Goal: Find specific page/section: Find specific page/section

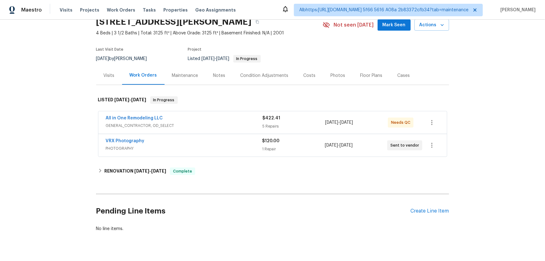
scroll to position [46, 0]
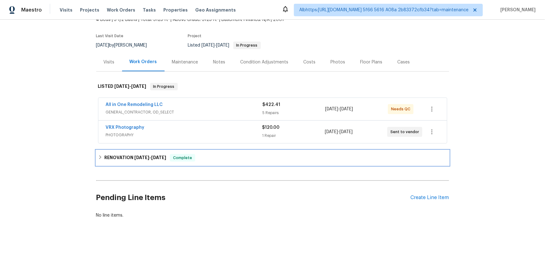
drag, startPoint x: 105, startPoint y: 156, endPoint x: 66, endPoint y: 164, distance: 39.7
click at [104, 156] on h6 "RENOVATION 9/22/25 - 10/4/25" at bounding box center [135, 157] width 62 height 7
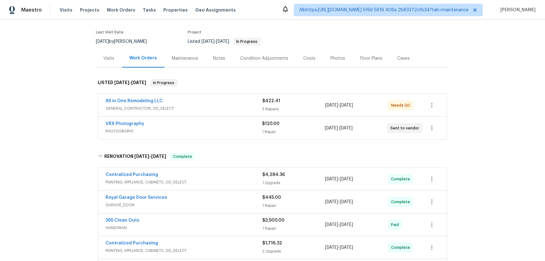
click at [66, 164] on div "Back to all projects 6776 Alpine Brooks Ave, Las Vegas, NV 89130 4 Beds | 3 1/2…" at bounding box center [272, 140] width 545 height 241
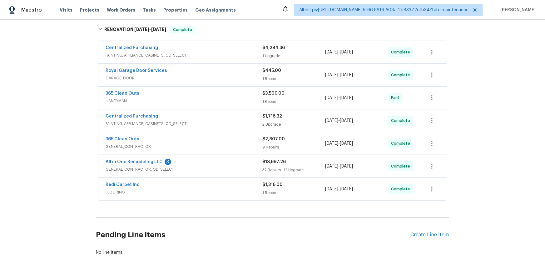
click at [60, 139] on div "Back to all projects 6776 Alpine Brooks Ave, Las Vegas, NV 89130 4 Beds | 3 1/2…" at bounding box center [272, 140] width 545 height 241
click at [73, 154] on div "Back to all projects 6776 Alpine Brooks Ave, Las Vegas, NV 89130 4 Beds | 3 1/2…" at bounding box center [272, 140] width 545 height 241
click at [60, 172] on div "Back to all projects 6776 Alpine Brooks Ave, Las Vegas, NV 89130 4 Beds | 3 1/2…" at bounding box center [272, 140] width 545 height 241
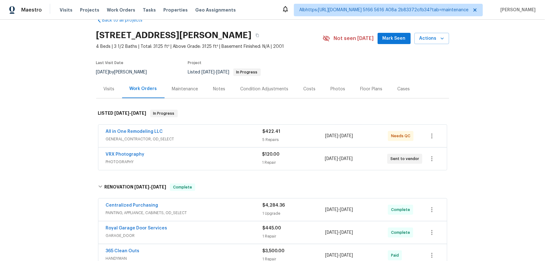
scroll to position [0, 0]
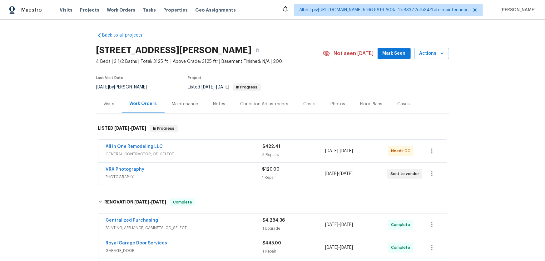
click at [108, 107] on div "Visits" at bounding box center [109, 104] width 26 height 18
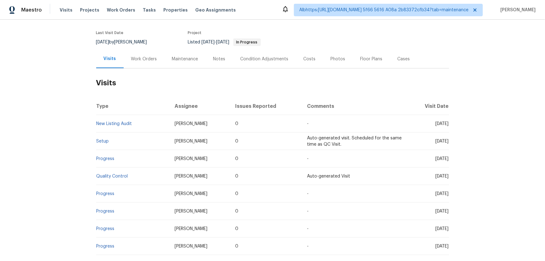
scroll to position [113, 0]
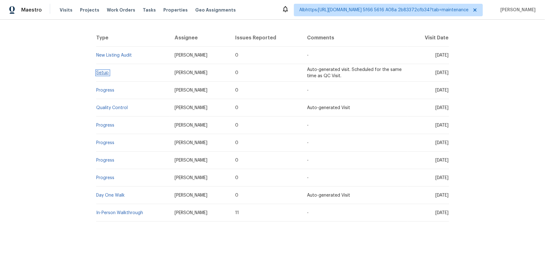
click at [103, 72] on link "Setup" at bounding box center [102, 73] width 12 height 4
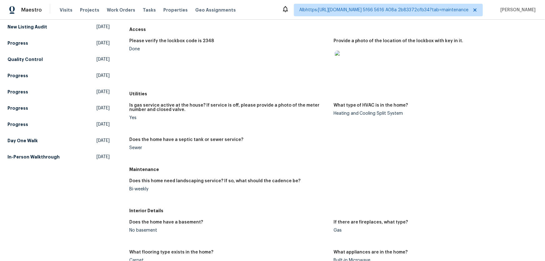
scroll to position [85, 0]
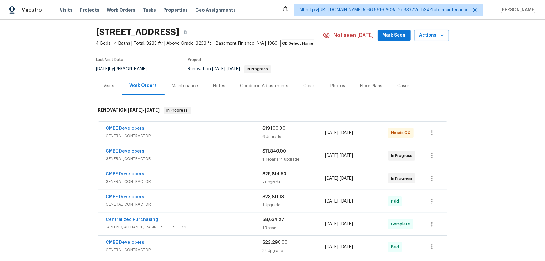
scroll to position [28, 0]
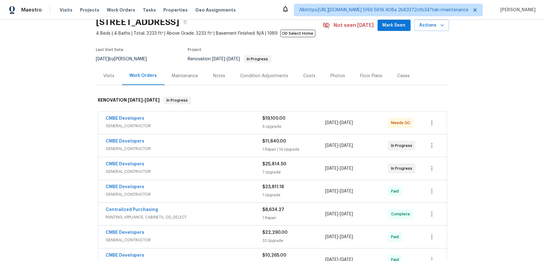
click at [69, 146] on div "Back to all projects 20411 NW 4th St, Pembroke Pines, FL 33029 4 Beds | 4 Baths…" at bounding box center [272, 140] width 545 height 241
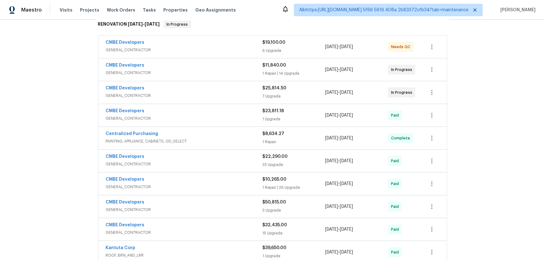
scroll to position [56, 0]
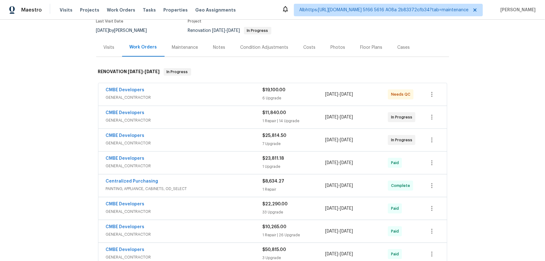
click at [155, 83] on div "CMBE Developers GENERAL_CONTRACTOR $19,100.00 6 Upgrade 2/14/2025 - 5/31/2025 N…" at bounding box center [272, 94] width 348 height 22
click at [214, 105] on div "CMBE Developers GENERAL_CONTRACTOR $19,100.00 6 Upgrade 2/14/2025 - 5/31/2025 N…" at bounding box center [272, 94] width 348 height 22
click at [150, 87] on div "CMBE Developers" at bounding box center [184, 90] width 157 height 7
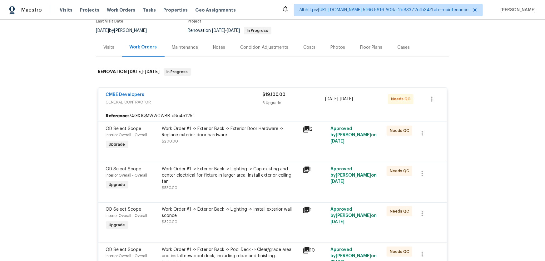
scroll to position [85, 0]
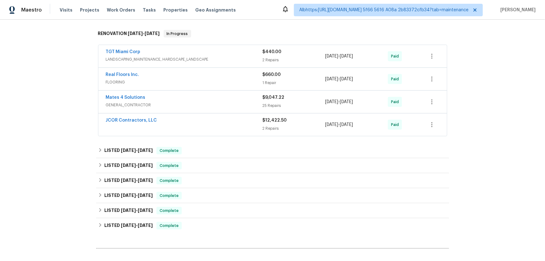
scroll to position [170, 0]
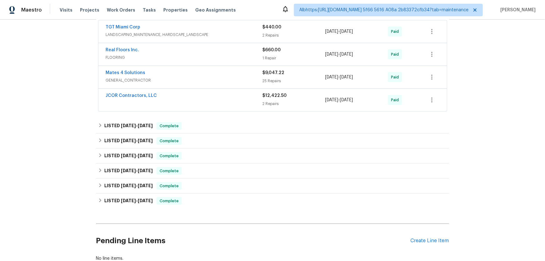
click at [73, 168] on div "Back to all projects 232 NW 25th St, Wilton Manors, FL 33311 2 Beds | 2 Baths |…" at bounding box center [272, 140] width 545 height 241
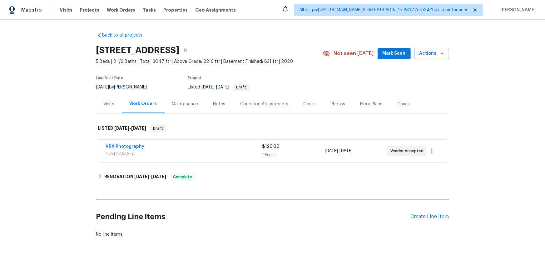
click at [64, 163] on div "Back to all projects 13999 Abbeyfield Ave, Rosemount, MN 55068 5 Beds | 3 1/2 B…" at bounding box center [272, 140] width 545 height 241
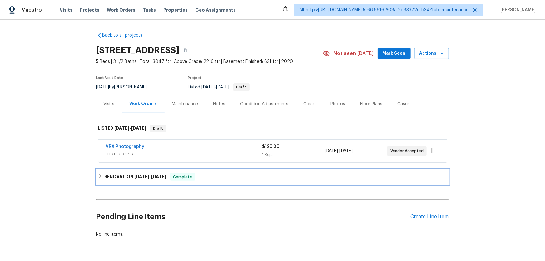
click at [113, 175] on h6 "RENOVATION 10/6/25 - 10/11/25" at bounding box center [135, 176] width 62 height 7
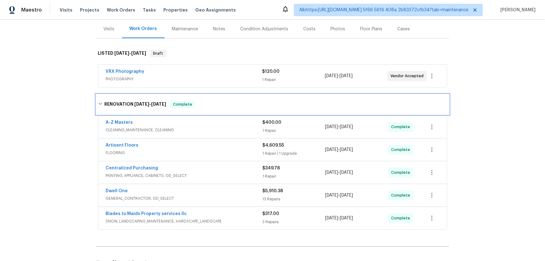
scroll to position [130, 0]
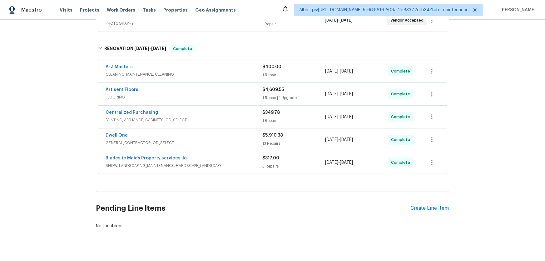
click at [49, 176] on div "Back to all projects 13999 Abbeyfield Ave, Rosemount, MN 55068 5 Beds | 3 1/2 B…" at bounding box center [272, 140] width 545 height 241
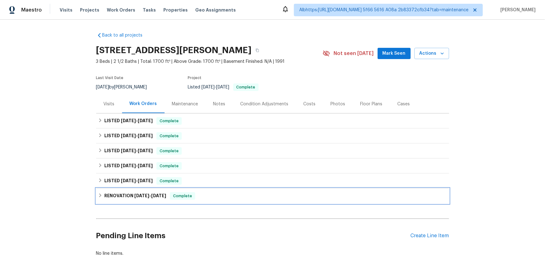
click at [115, 193] on h6 "RENOVATION 4/21/25 - 5/27/25" at bounding box center [135, 195] width 62 height 7
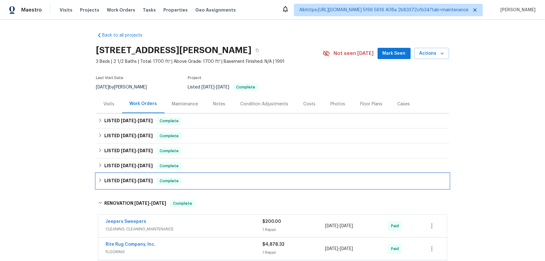
click at [115, 178] on h6 "LISTED 6/3/25 - 6/4/25" at bounding box center [128, 180] width 48 height 7
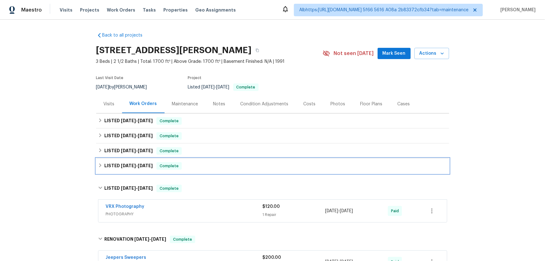
click at [116, 164] on h6 "LISTED 7/21/25 - 7/24/25" at bounding box center [128, 165] width 48 height 7
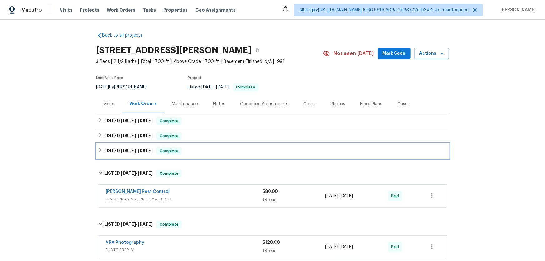
click at [121, 149] on span "8/5/25" at bounding box center [128, 150] width 15 height 4
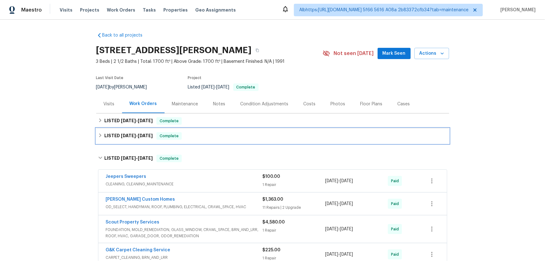
click at [121, 133] on span "9/9/25" at bounding box center [128, 135] width 15 height 4
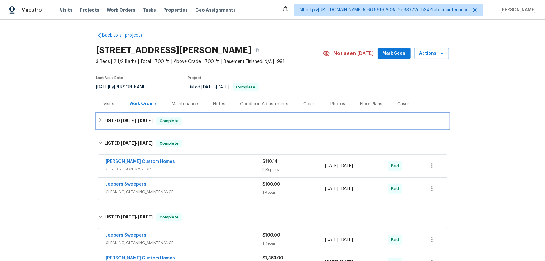
click at [120, 125] on div "LISTED 10/1/25 - 10/7/25 Complete" at bounding box center [272, 120] width 353 height 15
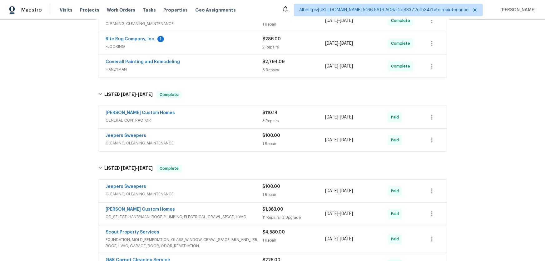
scroll to position [170, 0]
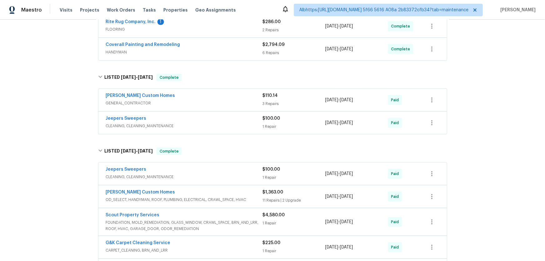
click at [25, 156] on div "Back to all projects 204 Melodie Dr, Clarksville, TN 37043 3 Beds | 2 1/2 Baths…" at bounding box center [272, 140] width 545 height 241
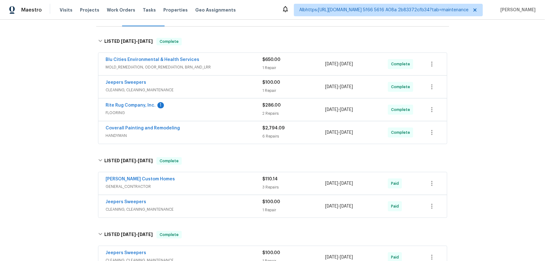
scroll to position [85, 0]
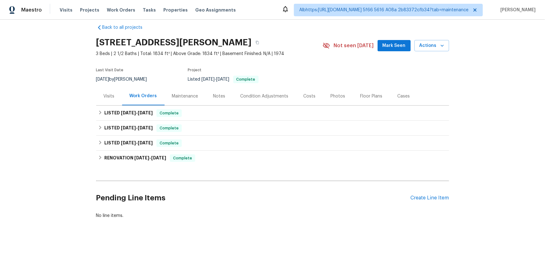
scroll to position [12, 0]
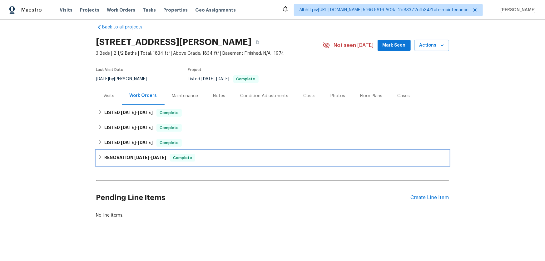
click at [114, 154] on h6 "RENOVATION 8/5/25 - 8/19/25" at bounding box center [135, 157] width 62 height 7
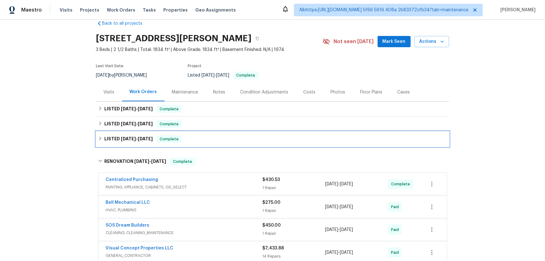
click at [116, 136] on h6 "LISTED 8/26/25 - 8/28/25" at bounding box center [128, 138] width 48 height 7
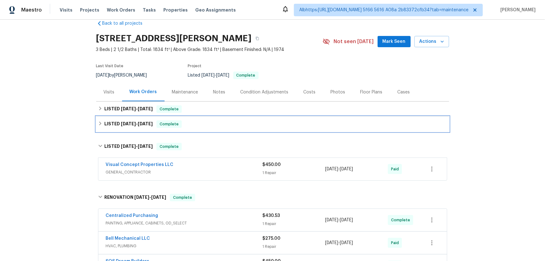
click at [121, 121] on span "8/28/25" at bounding box center [128, 123] width 15 height 4
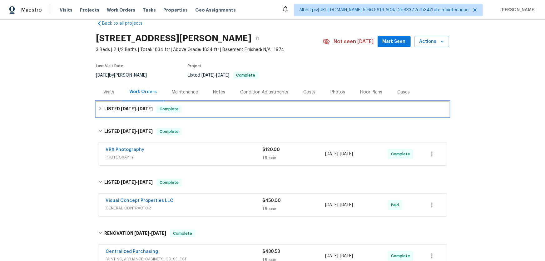
click at [120, 112] on h6 "LISTED 10/2/25 - 10/2/25" at bounding box center [128, 108] width 48 height 7
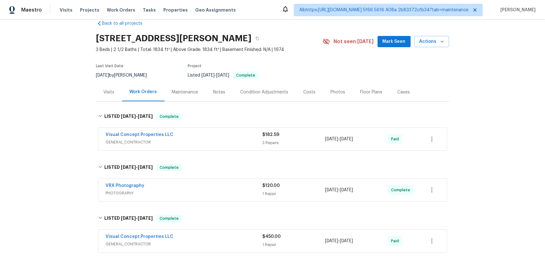
click at [63, 149] on div "Back to all projects 21 Buck Rd, East Brunswick, NJ 08816 3 Beds | 2 1/2 Baths …" at bounding box center [272, 140] width 545 height 241
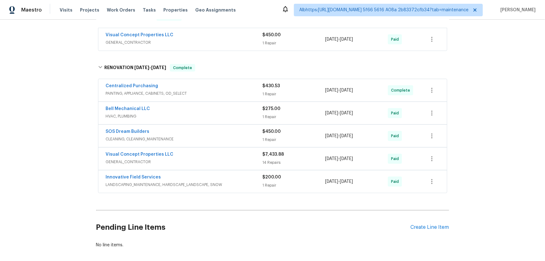
click at [46, 119] on div "Back to all projects 21 Buck Rd, East Brunswick, NJ 08816 3 Beds | 2 1/2 Baths …" at bounding box center [272, 140] width 545 height 241
click at [61, 110] on div "Back to all projects 21 Buck Rd, East Brunswick, NJ 08816 3 Beds | 2 1/2 Baths …" at bounding box center [272, 140] width 545 height 241
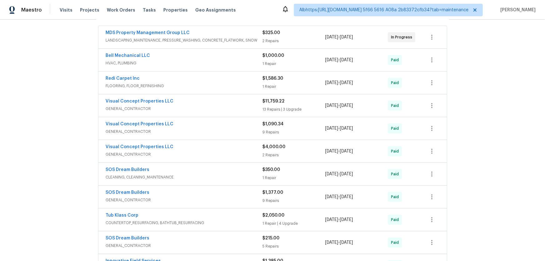
scroll to position [142, 0]
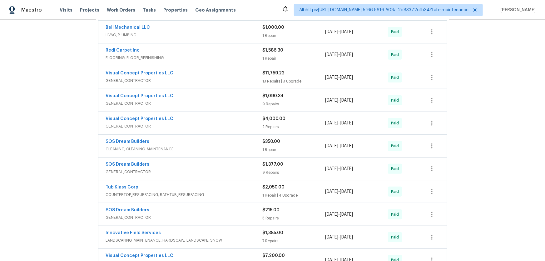
click at [66, 155] on div "Back to all projects [STREET_ADDRESS][PERSON_NAME] 3 Beds | 2 Baths | Total: 14…" at bounding box center [272, 140] width 545 height 241
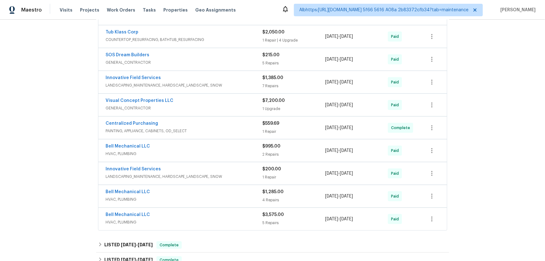
scroll to position [248, 0]
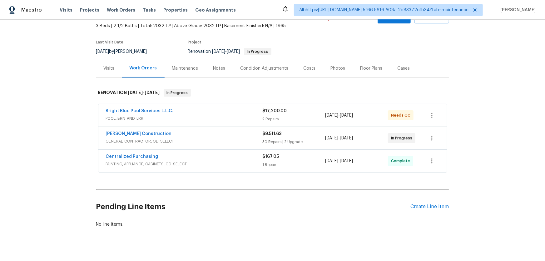
scroll to position [48, 0]
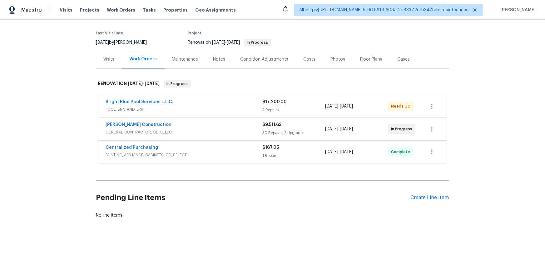
click at [63, 166] on div "Back to all projects 3646 E Arcadia Ave, Mesa, AZ 85206 3 Beds | 2 1/2 Baths | …" at bounding box center [272, 140] width 545 height 241
click at [75, 114] on div "Back to all projects 3646 E Arcadia Ave, Mesa, AZ 85206 3 Beds | 2 1/2 Baths | …" at bounding box center [272, 140] width 545 height 241
click at [72, 109] on div "Back to all projects 3646 E Arcadia Ave, Mesa, AZ 85206 3 Beds | 2 1/2 Baths | …" at bounding box center [272, 140] width 545 height 241
click at [63, 161] on div "Back to all projects 3646 E Arcadia Ave, Mesa, AZ 85206 3 Beds | 2 1/2 Baths | …" at bounding box center [272, 140] width 545 height 241
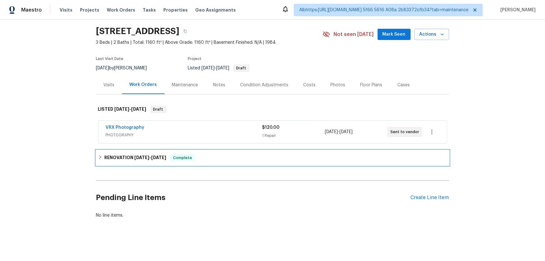
click at [144, 155] on span "[DATE]" at bounding box center [141, 157] width 15 height 4
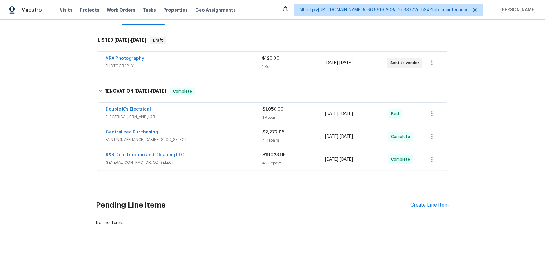
scroll to position [88, 0]
click at [63, 144] on div "Back to all projects 413 Eastern Ave, Saint Cloud, FL 34769 3 Beds | 2 Baths | …" at bounding box center [272, 140] width 545 height 241
click at [65, 56] on div "Back to all projects 413 Eastern Ave, Saint Cloud, FL 34769 3 Beds | 2 Baths | …" at bounding box center [272, 140] width 545 height 241
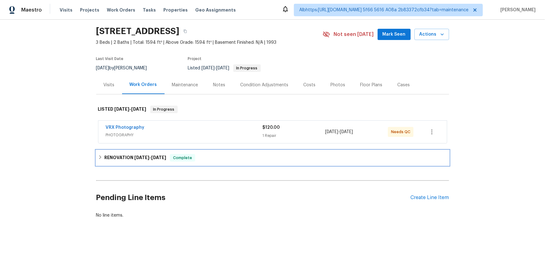
click at [113, 157] on h6 "RENOVATION [DATE] - [DATE]" at bounding box center [135, 157] width 62 height 7
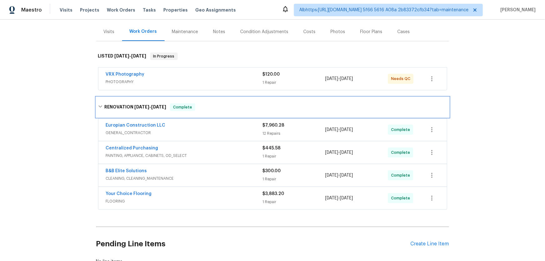
scroll to position [113, 0]
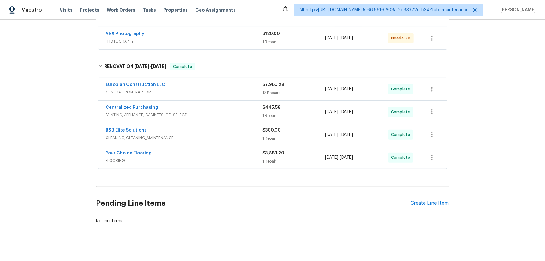
click at [62, 147] on div "Back to all projects [STREET_ADDRESS] 3 Beds | 2 Baths | Total: 1594 ft² | Abov…" at bounding box center [272, 140] width 545 height 241
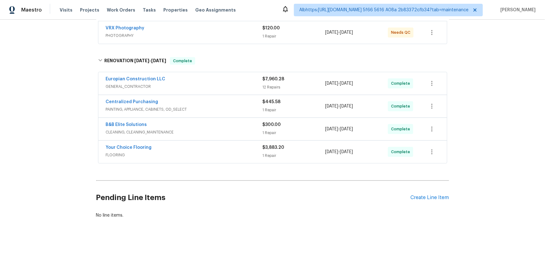
scroll to position [122, 0]
click at [53, 122] on div "Back to all projects [STREET_ADDRESS] 3 Beds | 2 Baths | Total: 1594 ft² | Abov…" at bounding box center [272, 140] width 545 height 241
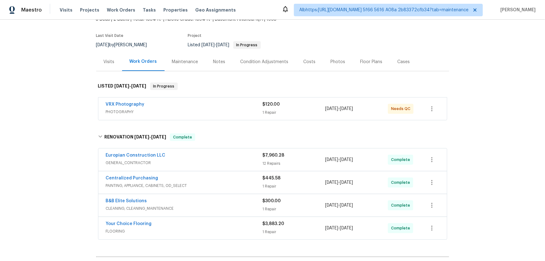
scroll to position [0, 0]
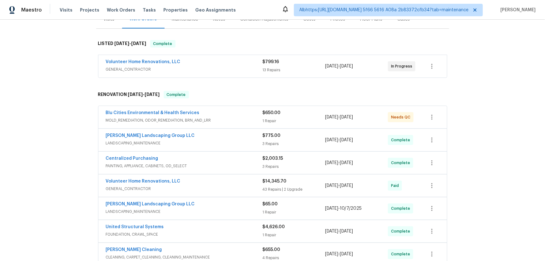
scroll to position [170, 0]
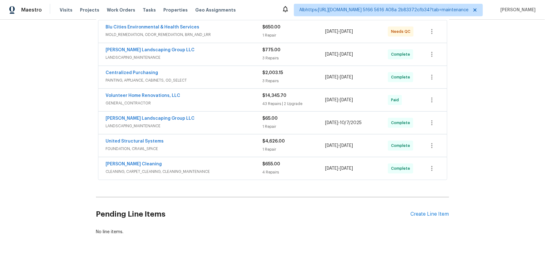
click at [59, 150] on div "Back to all projects 630 Knollwood Dr, La Vergne, TN 37086 4 Beds | 2 1/2 Baths…" at bounding box center [272, 140] width 545 height 241
click at [86, 134] on div "Back to all projects 630 Knollwood Dr, La Vergne, TN 37086 4 Beds | 2 1/2 Baths…" at bounding box center [272, 140] width 545 height 241
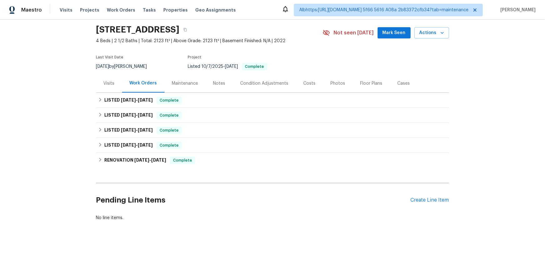
scroll to position [27, 0]
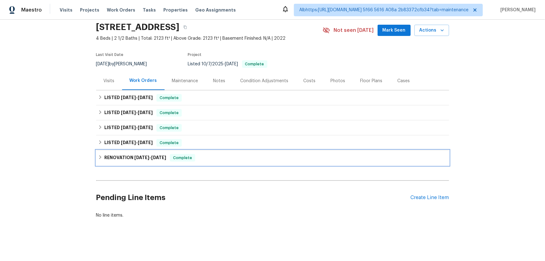
click at [127, 157] on div "RENOVATION [DATE] - [DATE] Complete" at bounding box center [272, 157] width 353 height 15
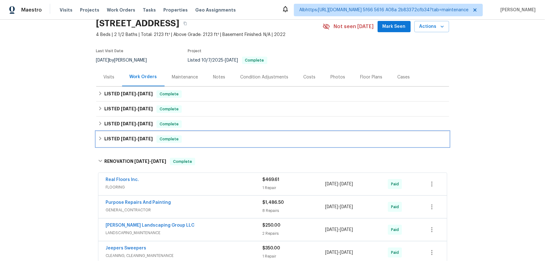
drag, startPoint x: 128, startPoint y: 139, endPoint x: 127, endPoint y: 134, distance: 5.0
click at [128, 139] on span "[DATE]" at bounding box center [128, 138] width 15 height 4
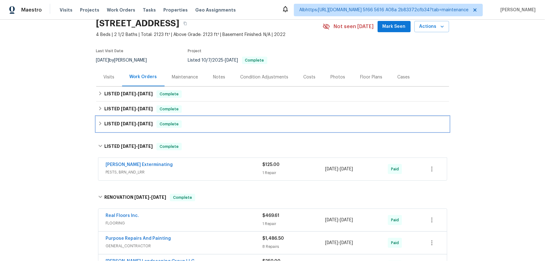
drag, startPoint x: 128, startPoint y: 123, endPoint x: 128, endPoint y: 117, distance: 5.7
click at [129, 121] on span "[DATE]" at bounding box center [128, 123] width 15 height 4
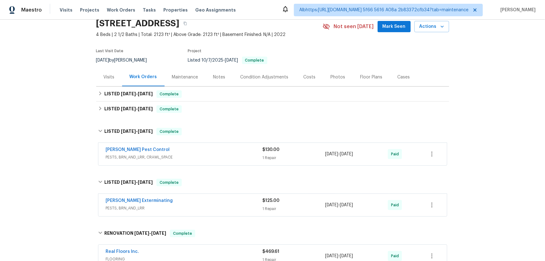
drag, startPoint x: 128, startPoint y: 117, endPoint x: 125, endPoint y: 104, distance: 13.3
click at [126, 111] on div "Back to all projects [STREET_ADDRESS] 4 Beds | 2 1/2 Baths | Total: 2123 ft² | …" at bounding box center [272, 197] width 353 height 395
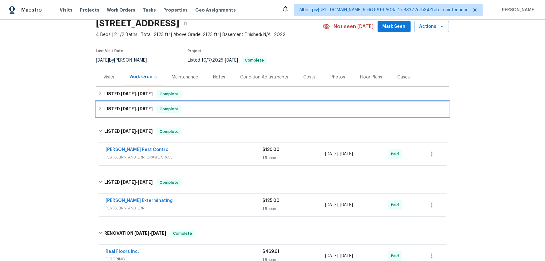
drag, startPoint x: 125, startPoint y: 104, endPoint x: 125, endPoint y: 97, distance: 7.2
click at [125, 104] on div "LISTED [DATE] - [DATE] Complete" at bounding box center [272, 108] width 353 height 15
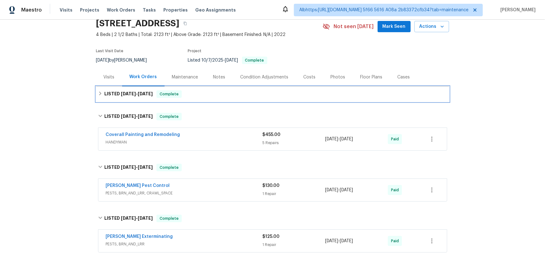
click at [125, 97] on h6 "LISTED [DATE] - [DATE]" at bounding box center [128, 93] width 48 height 7
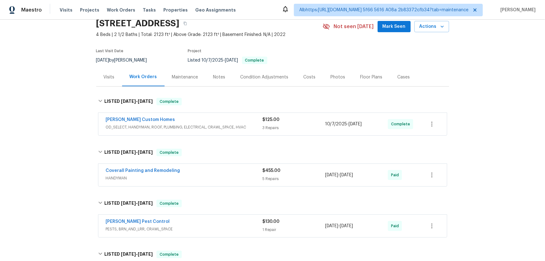
click at [69, 129] on div "Back to all projects [STREET_ADDRESS] 4 Beds | 2 1/2 Baths | Total: 2123 ft² | …" at bounding box center [272, 140] width 545 height 241
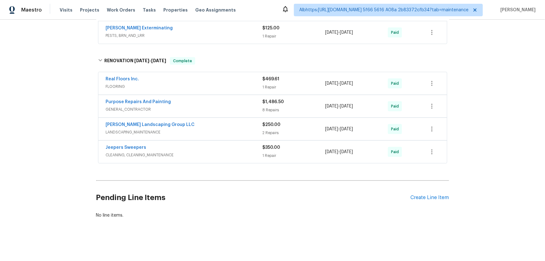
click at [63, 140] on div "Back to all projects [STREET_ADDRESS] 4 Beds | 2 1/2 Baths | Total: 2123 ft² | …" at bounding box center [272, 140] width 545 height 241
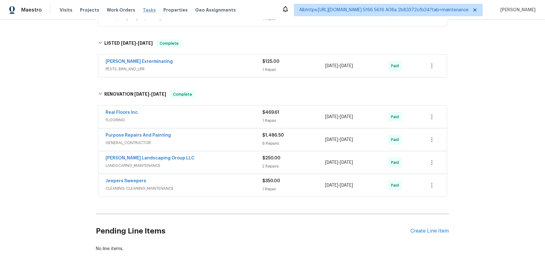
scroll to position [228, 0]
